Goal: Task Accomplishment & Management: Complete application form

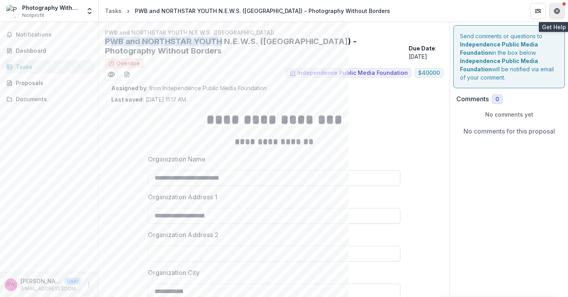
click at [558, 15] on button "Get Help" at bounding box center [557, 11] width 16 height 16
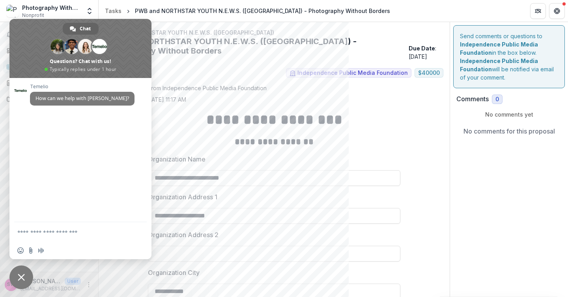
click at [21, 274] on span "Close chat" at bounding box center [21, 277] width 7 height 7
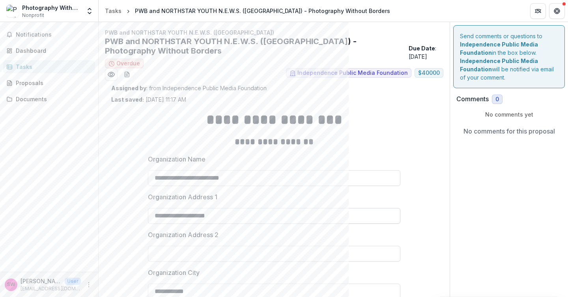
click at [158, 216] on input "**********" at bounding box center [274, 216] width 252 height 16
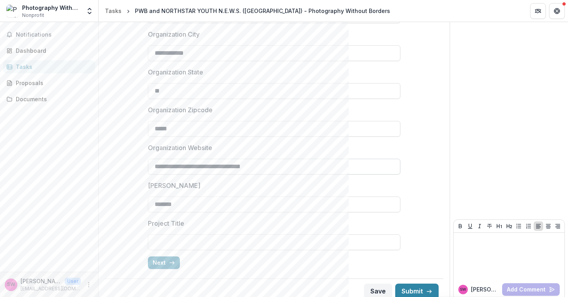
scroll to position [246, 0]
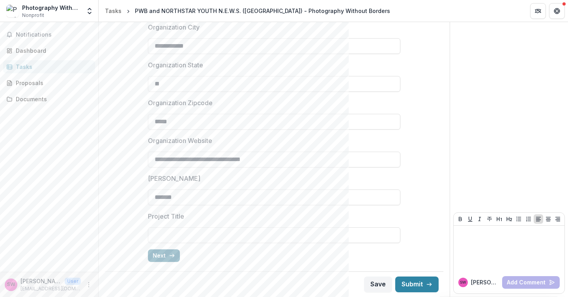
type input "**********"
click at [167, 250] on button "Next" at bounding box center [164, 256] width 32 height 13
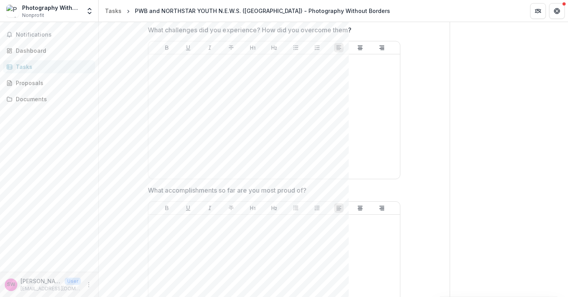
scroll to position [0, 0]
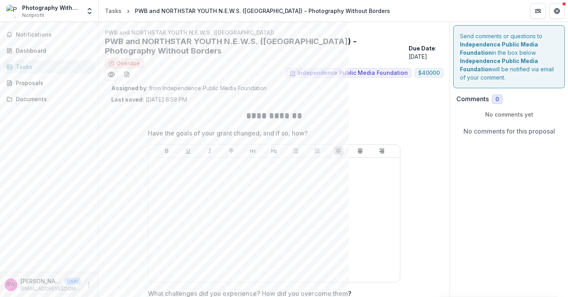
click at [151, 132] on p "Have the goals of your grant changed, and if so, how?" at bounding box center [228, 133] width 160 height 9
drag, startPoint x: 151, startPoint y: 132, endPoint x: 306, endPoint y: 129, distance: 155.0
click at [306, 129] on p "Have the goals of your grant changed, and if so, how?" at bounding box center [228, 133] width 160 height 9
click at [160, 133] on p "Have the goals of your grant changed, and if so, how?" at bounding box center [228, 133] width 160 height 9
drag, startPoint x: 160, startPoint y: 133, endPoint x: 317, endPoint y: 134, distance: 157.0
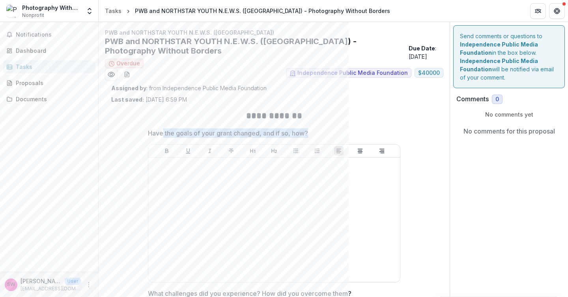
click at [317, 134] on span "Have the goals of your grant changed, and if so, how?" at bounding box center [272, 133] width 248 height 9
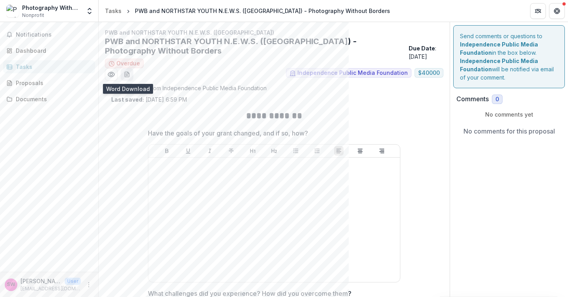
click at [124, 74] on icon "download-word-button" at bounding box center [127, 74] width 6 height 6
click at [19, 54] on div "Dashboard" at bounding box center [52, 51] width 73 height 8
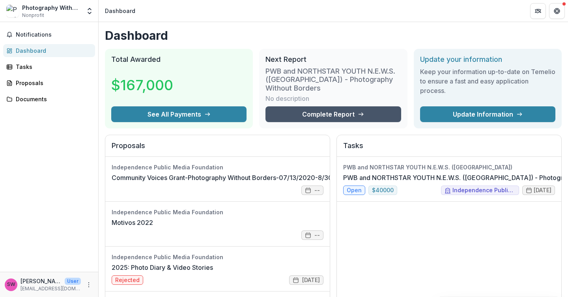
click at [310, 118] on link "Complete Report" at bounding box center [332, 114] width 135 height 16
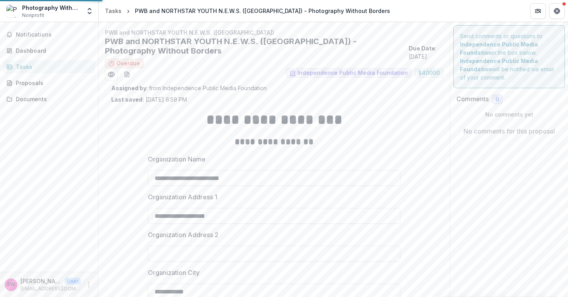
type input "*******"
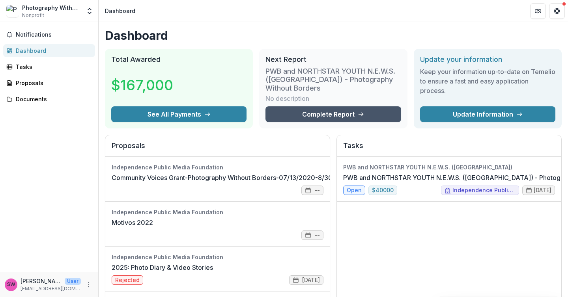
click at [303, 117] on link "Complete Report" at bounding box center [332, 114] width 135 height 16
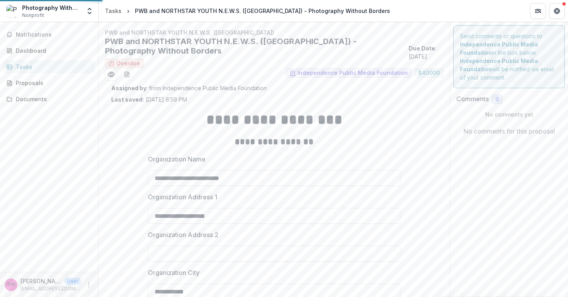
type input "*******"
click at [36, 50] on div "Dashboard" at bounding box center [52, 51] width 73 height 8
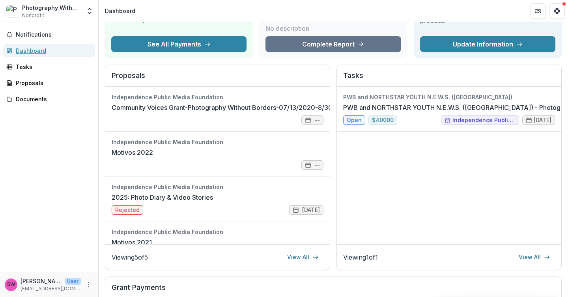
scroll to position [82, 0]
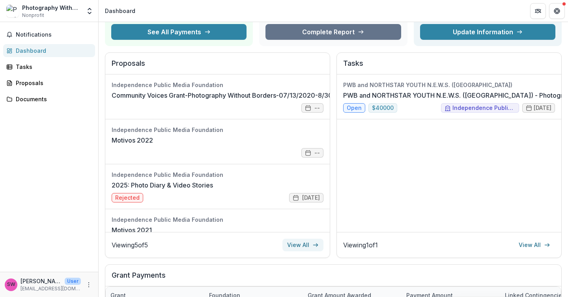
click at [292, 243] on link "View All" at bounding box center [302, 245] width 41 height 13
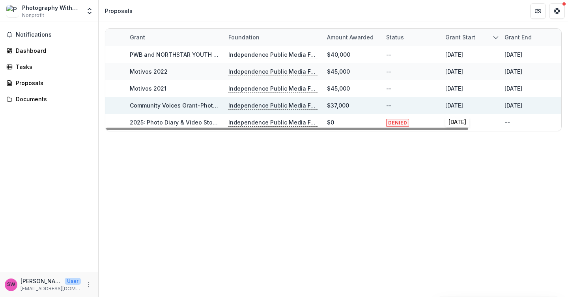
drag, startPoint x: 476, startPoint y: 105, endPoint x: 447, endPoint y: 103, distance: 28.8
click at [448, 103] on div "[DATE]" at bounding box center [470, 105] width 50 height 17
copy div "[DATE]"
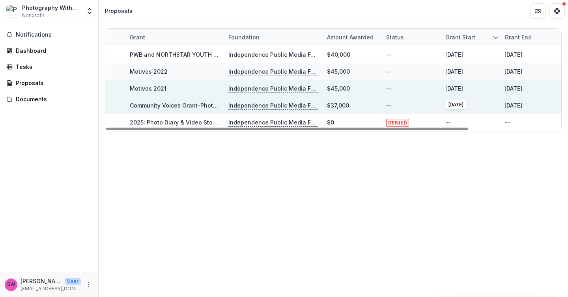
drag, startPoint x: 479, startPoint y: 88, endPoint x: 444, endPoint y: 88, distance: 35.1
click at [444, 88] on div "[DATE]" at bounding box center [470, 88] width 59 height 17
copy div "[DATE]"
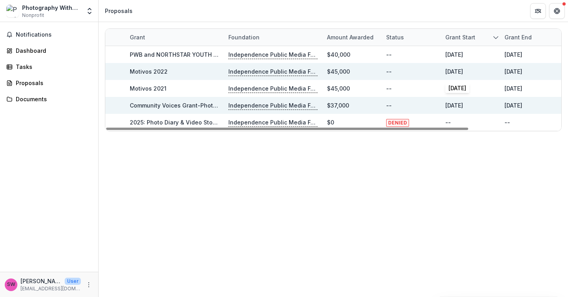
drag, startPoint x: 475, startPoint y: 72, endPoint x: 447, endPoint y: 73, distance: 28.0
click at [447, 73] on div "[DATE]" at bounding box center [470, 71] width 50 height 17
copy div "[DATE]"
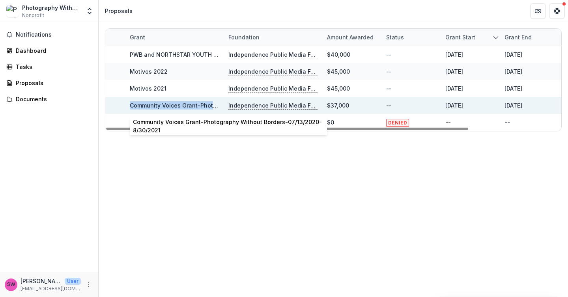
drag, startPoint x: 128, startPoint y: 105, endPoint x: 216, endPoint y: 107, distance: 88.4
click at [216, 107] on div "Community Voices Grant-Photography Without Borders-07/13/2020-8/30/2021" at bounding box center [174, 105] width 99 height 17
copy link "Community Voices Grant-Photog"
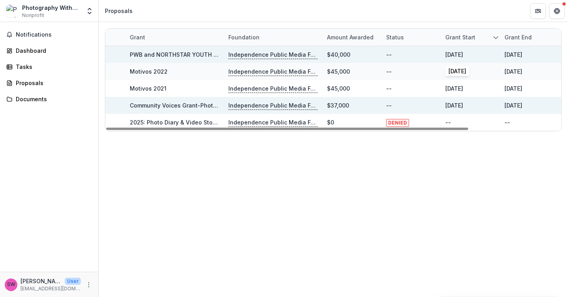
drag, startPoint x: 445, startPoint y: 55, endPoint x: 477, endPoint y: 54, distance: 31.6
click at [477, 54] on div "[DATE]" at bounding box center [470, 54] width 50 height 17
copy div "[DATE]"
click at [189, 55] on link "PWB and NORTHSTAR YOUTH N.E.W.S. ([GEOGRAPHIC_DATA])" at bounding box center [214, 54] width 168 height 7
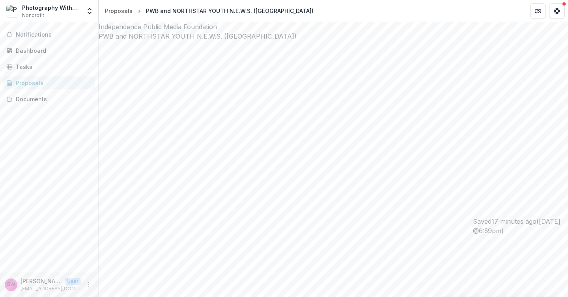
drag, startPoint x: 105, startPoint y: 49, endPoint x: 351, endPoint y: 49, distance: 245.7
click at [351, 41] on h2 "PWB and NORTHSTAR YOUTH N.E.W.S. ([GEOGRAPHIC_DATA])" at bounding box center [333, 36] width 469 height 9
copy h2 "PWB and NORTHSTAR YOUTH N.E.W.S. ([GEOGRAPHIC_DATA])"
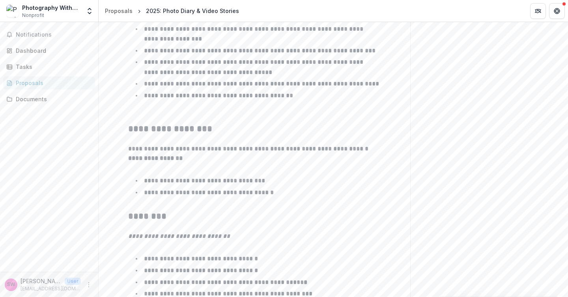
scroll to position [538, 0]
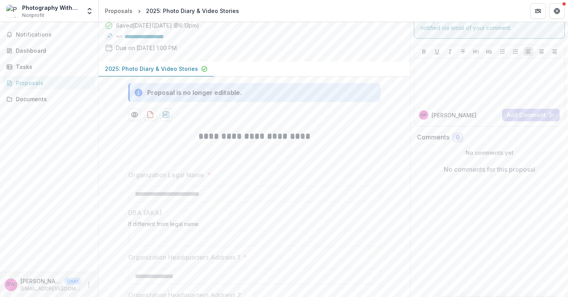
scroll to position [0, 0]
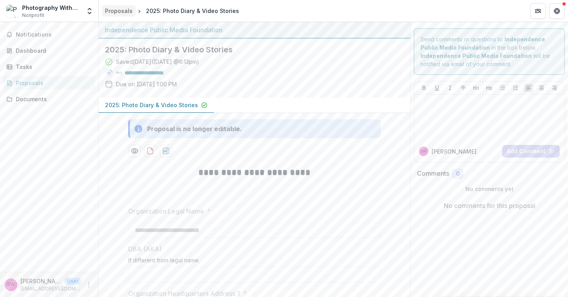
click at [118, 13] on div "Proposals" at bounding box center [119, 11] width 28 height 8
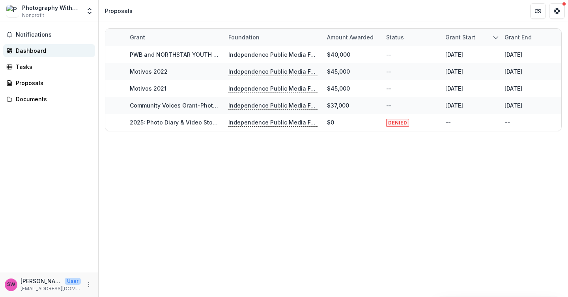
click at [30, 50] on div "Dashboard" at bounding box center [52, 51] width 73 height 8
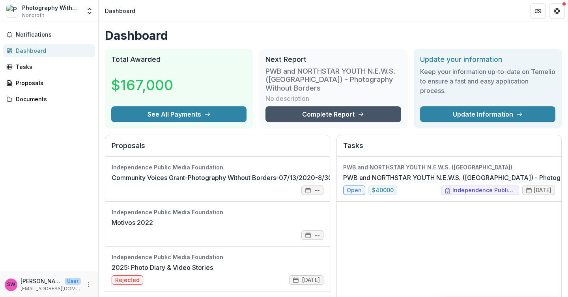
click at [327, 117] on link "Complete Report" at bounding box center [332, 114] width 135 height 16
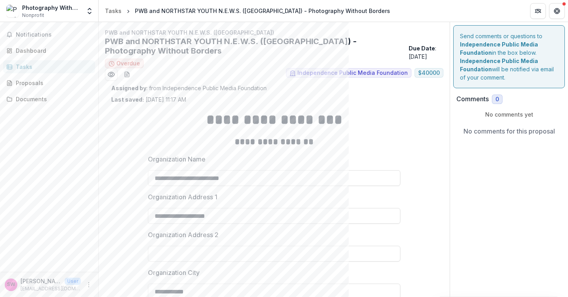
type input "*******"
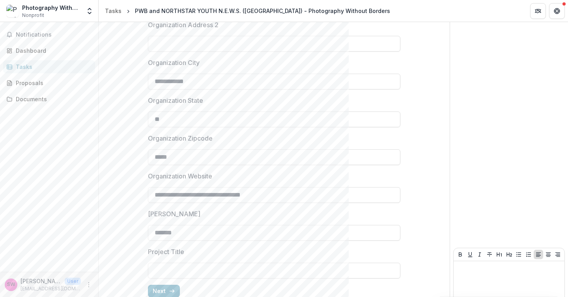
scroll to position [246, 0]
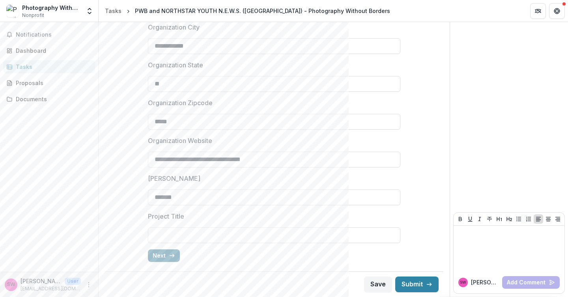
click at [170, 258] on icon "button" at bounding box center [172, 256] width 6 height 6
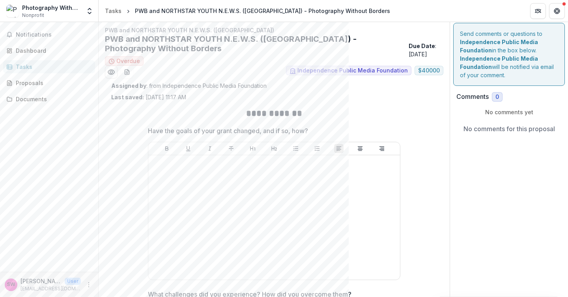
scroll to position [0, 0]
